Goal: Information Seeking & Learning: Learn about a topic

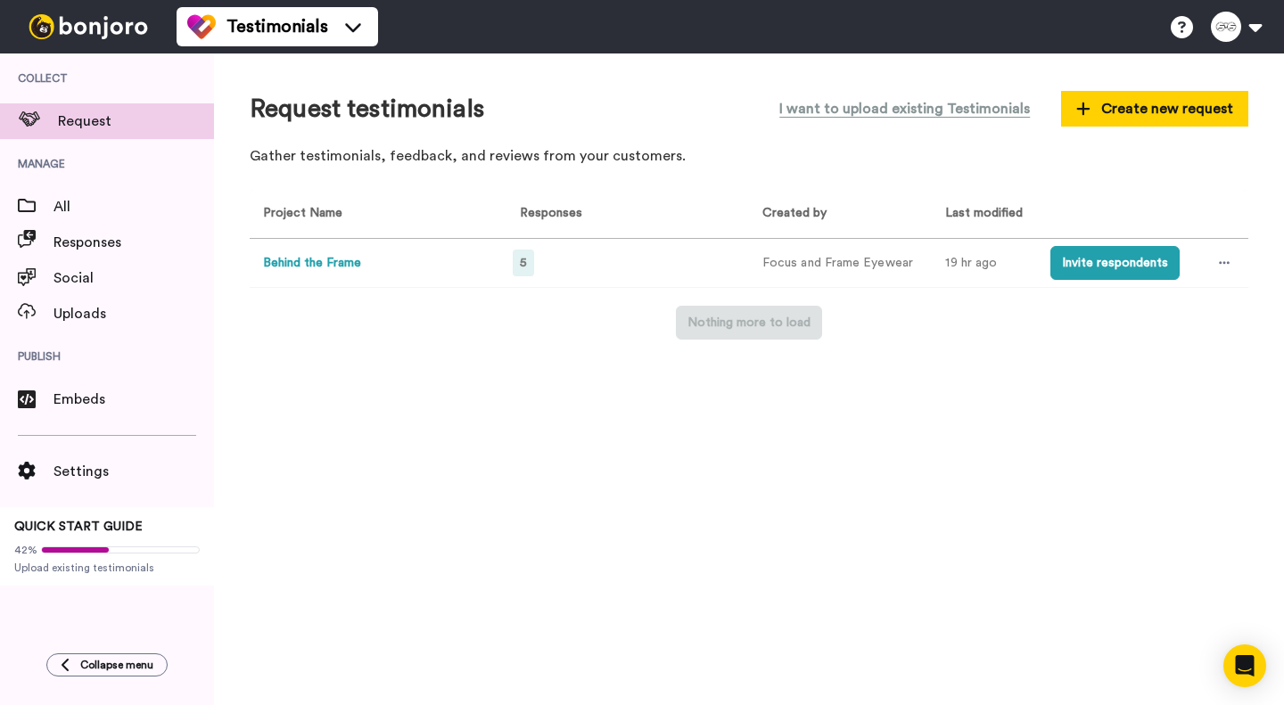
click at [514, 264] on div "5" at bounding box center [523, 263] width 21 height 27
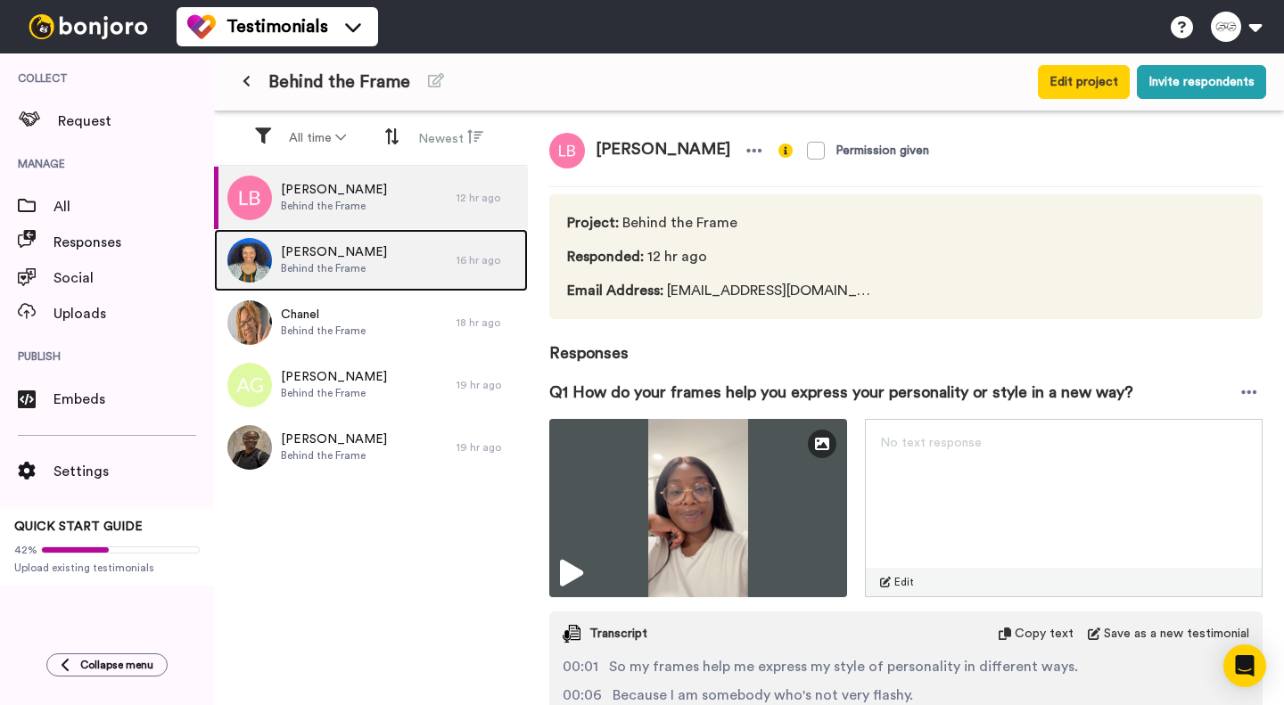
click at [400, 267] on div "[PERSON_NAME] Behind the Frame" at bounding box center [335, 260] width 242 height 62
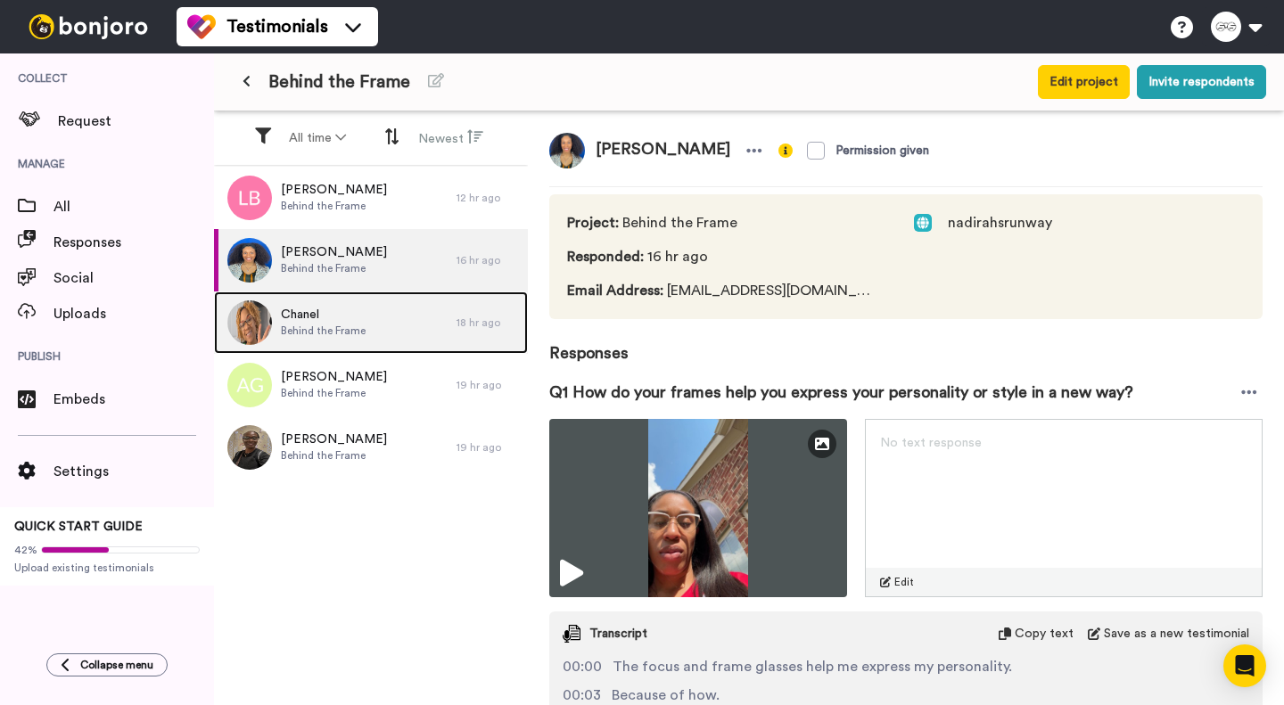
click at [414, 329] on div "Chanel Behind the Frame" at bounding box center [335, 323] width 242 height 62
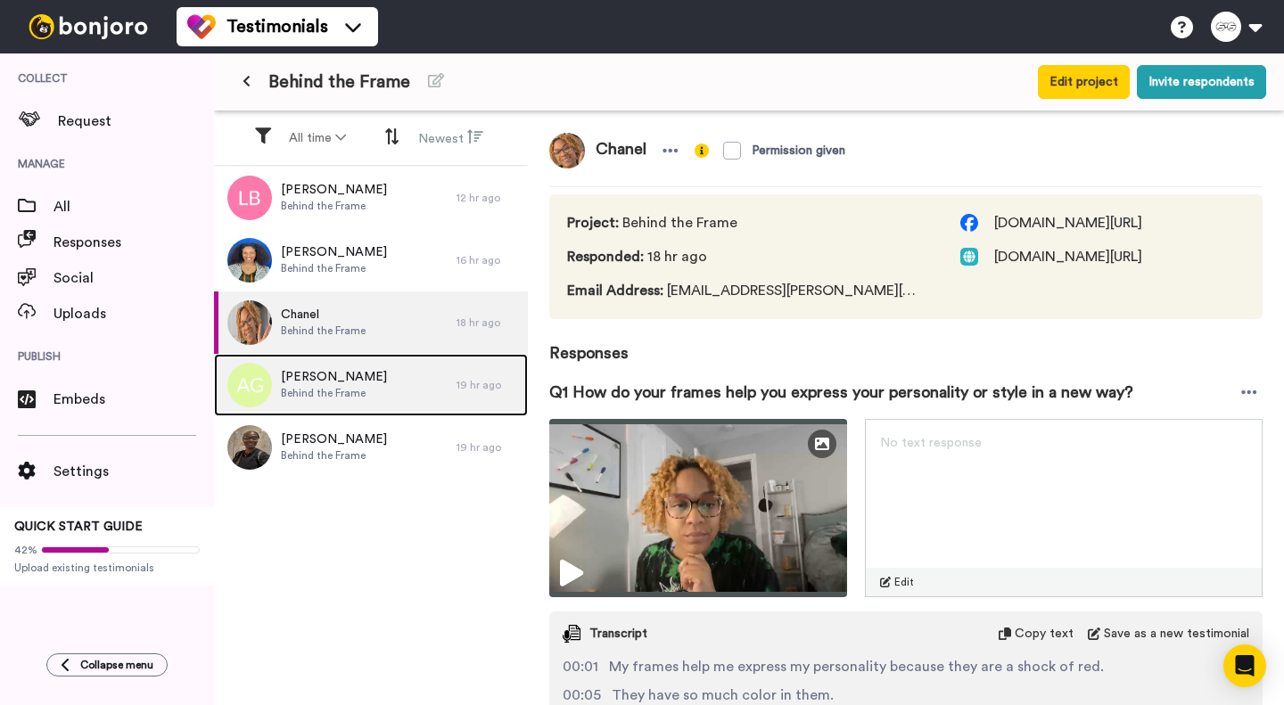
click at [407, 387] on div "[PERSON_NAME] Behind the Frame" at bounding box center [335, 385] width 242 height 62
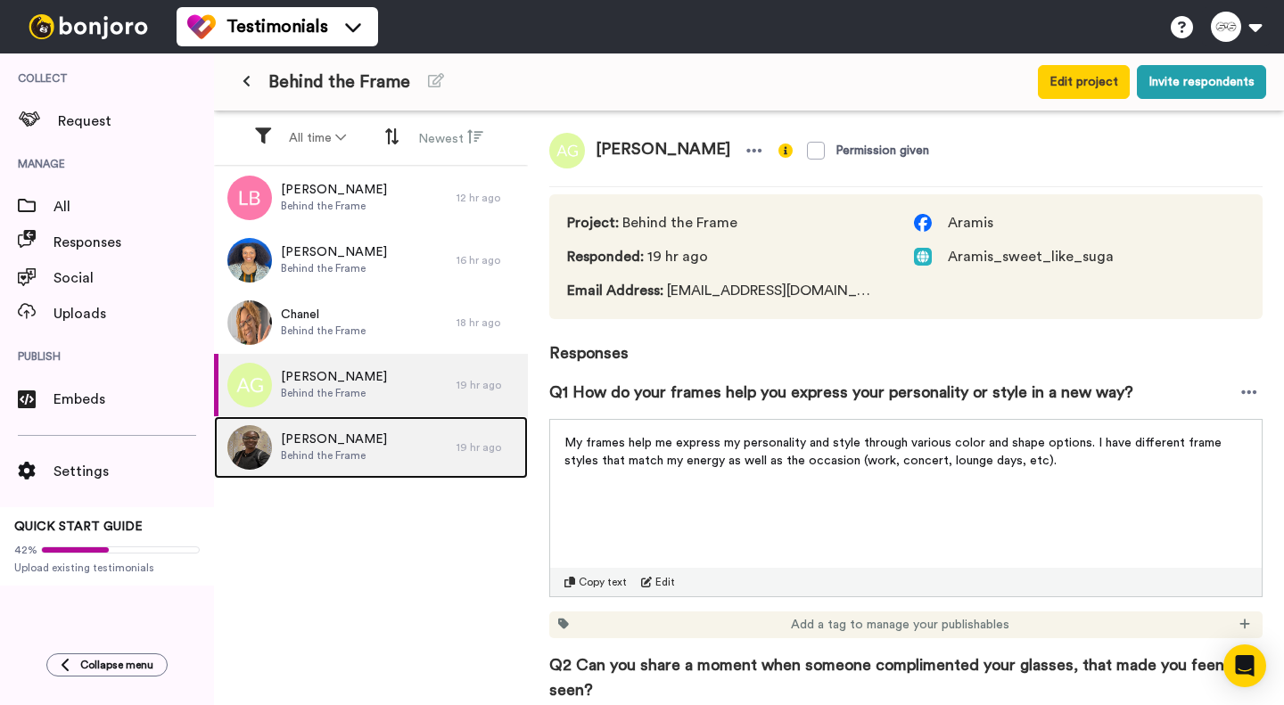
click at [404, 441] on div "[PERSON_NAME] Behind the Frame" at bounding box center [335, 447] width 242 height 62
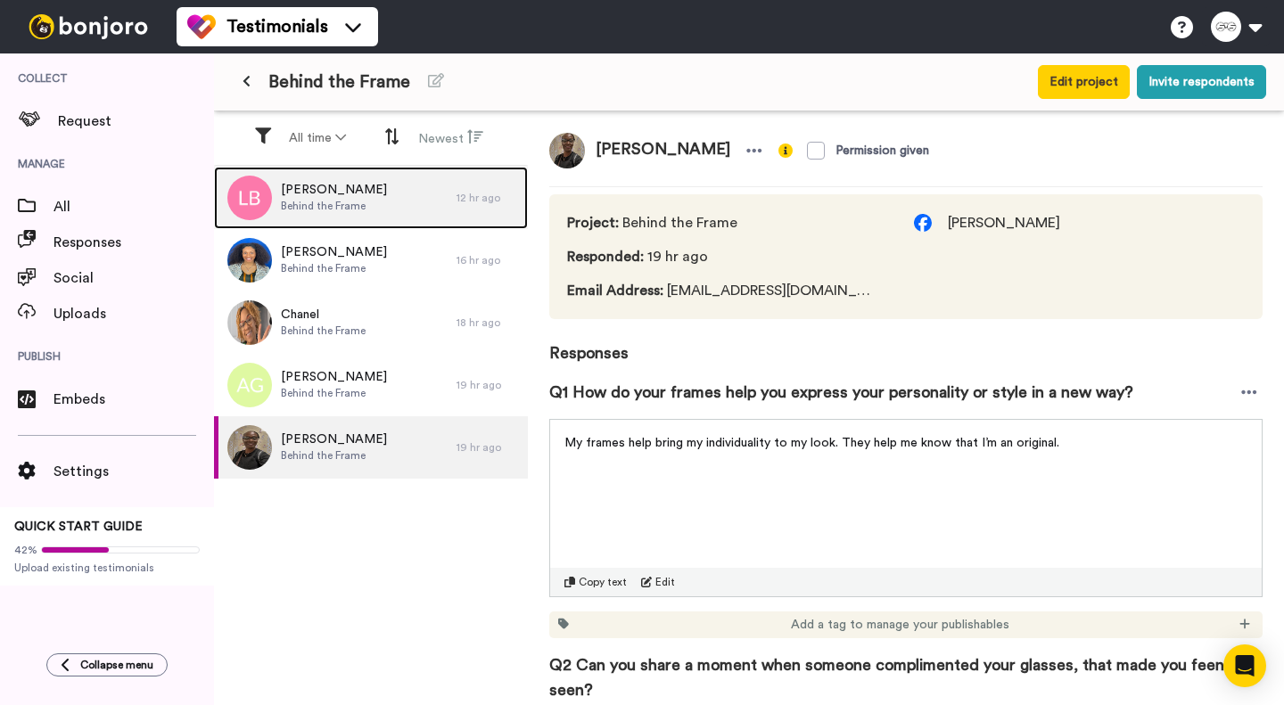
click at [415, 208] on div "[PERSON_NAME] Behind the Frame" at bounding box center [335, 198] width 242 height 62
